Goal: Task Accomplishment & Management: Use online tool/utility

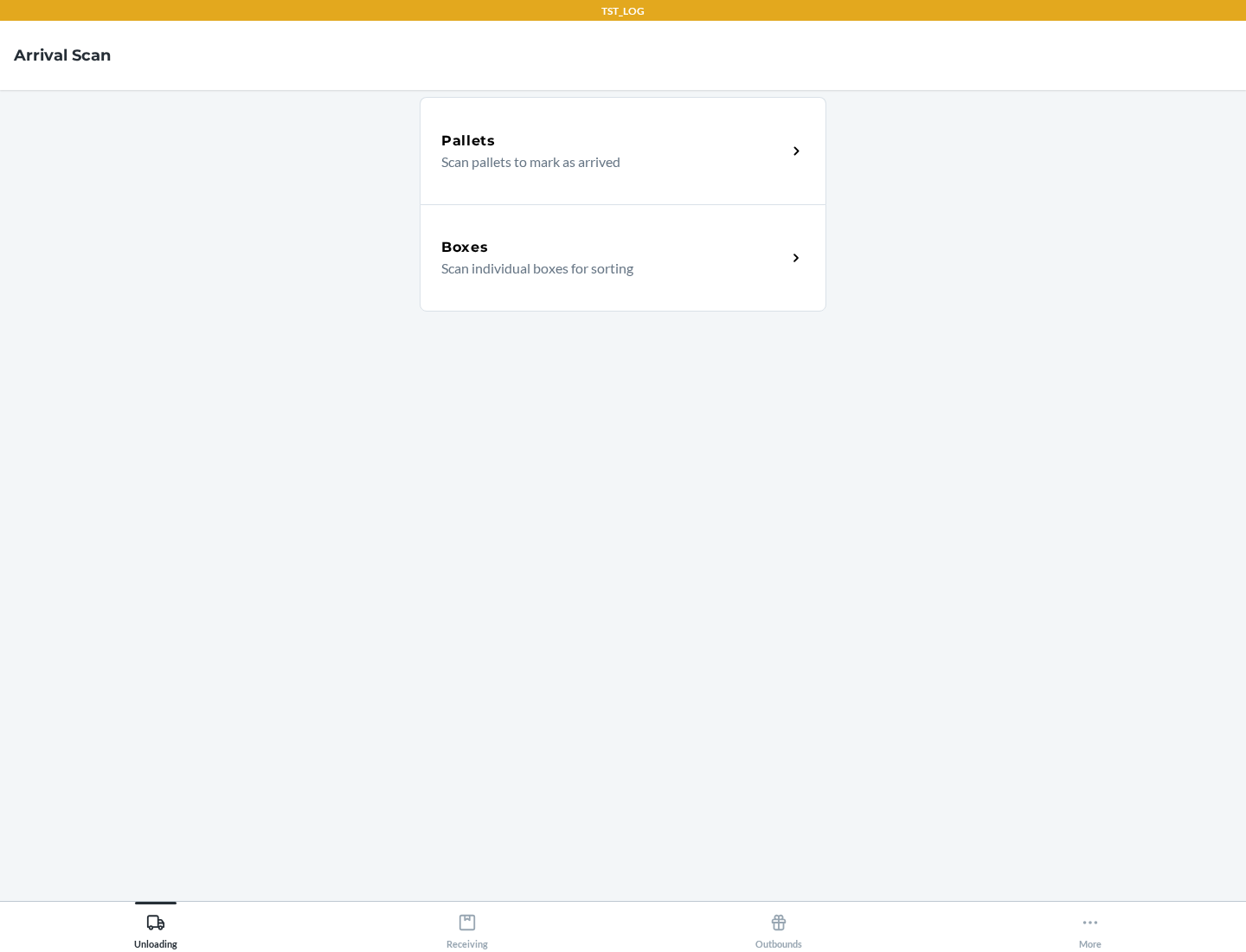
click at [613, 247] on div "Boxes" at bounding box center [613, 247] width 346 height 21
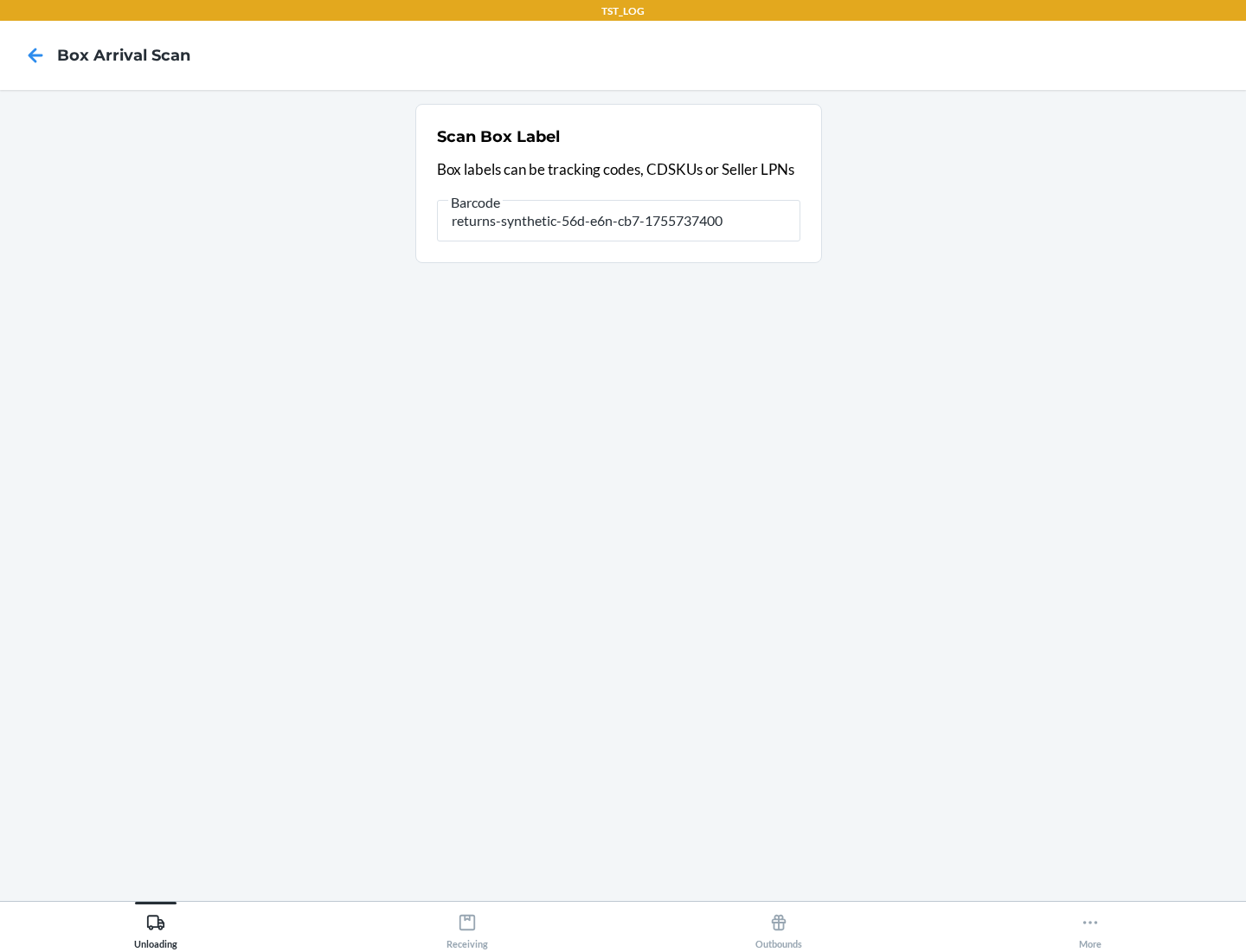
type input "returns-synthetic-56d-e6n-cb7-1755737400"
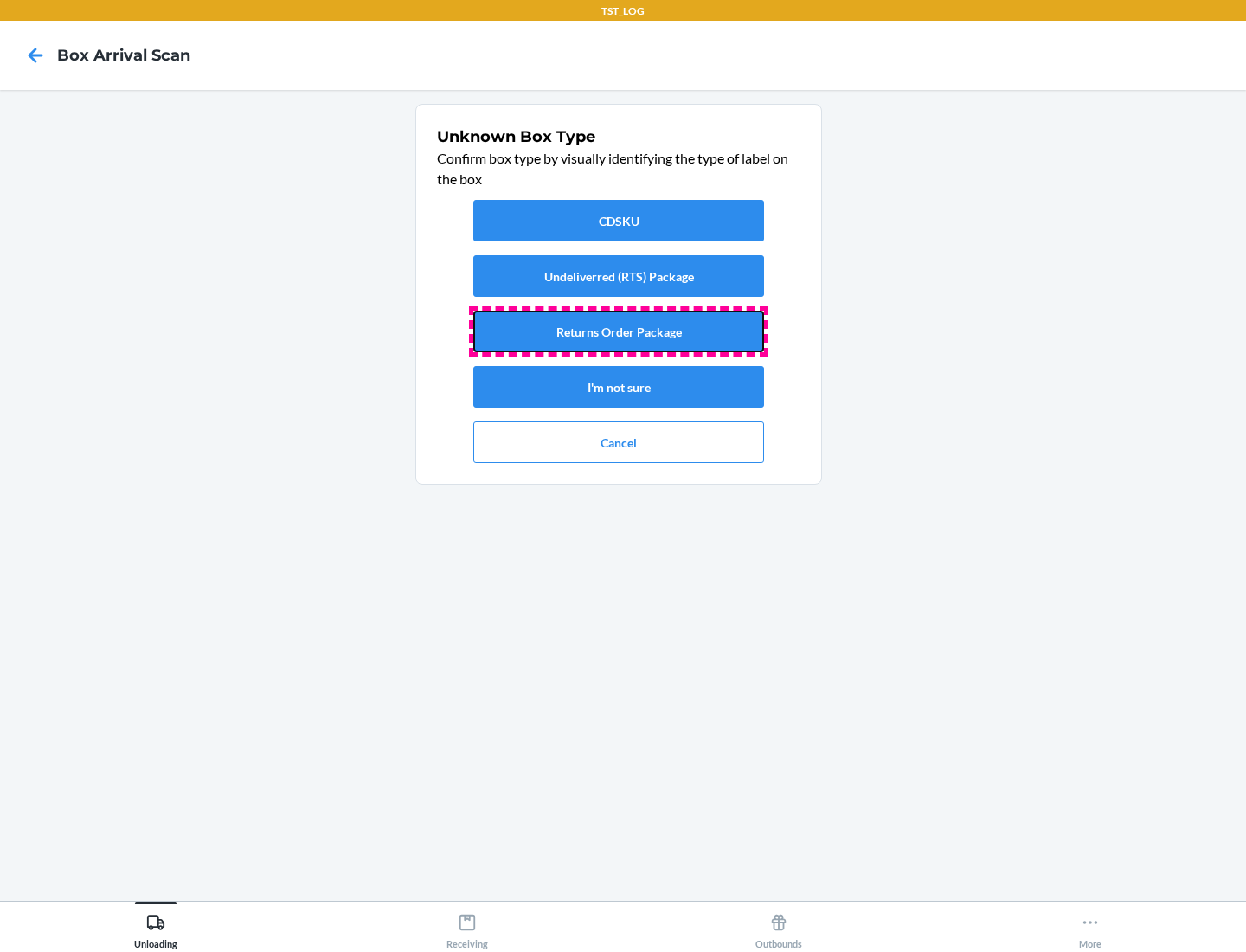
click at [619, 331] on button "Returns Order Package" at bounding box center [619, 331] width 291 height 41
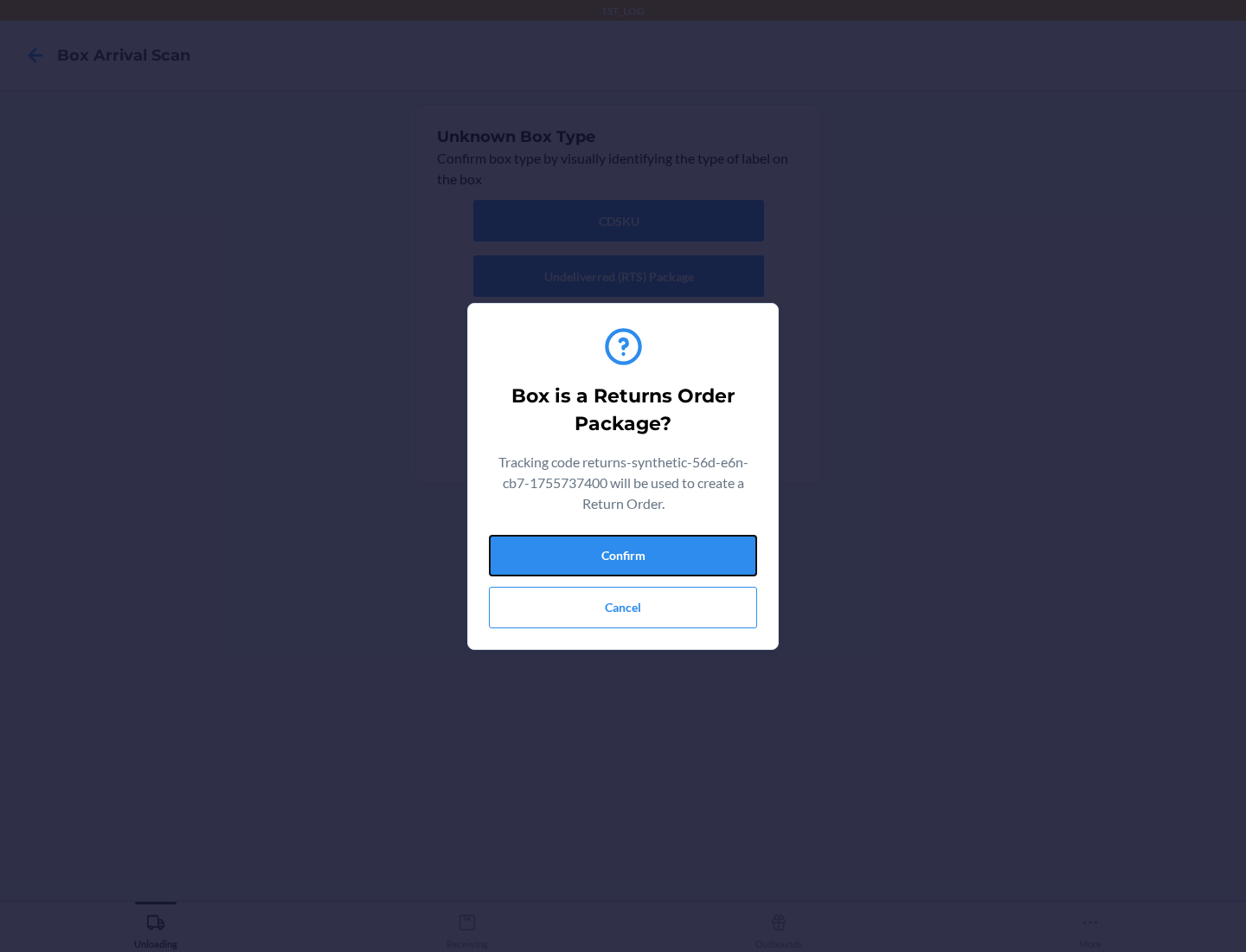
click at [623, 554] on button "Confirm" at bounding box center [623, 555] width 269 height 41
